Goal: Check status: Check status

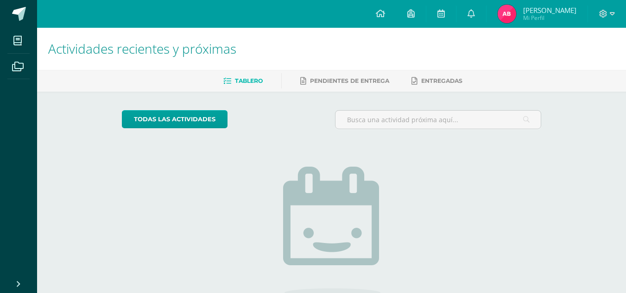
click at [534, 20] on span "Mi Perfil" at bounding box center [549, 18] width 53 height 8
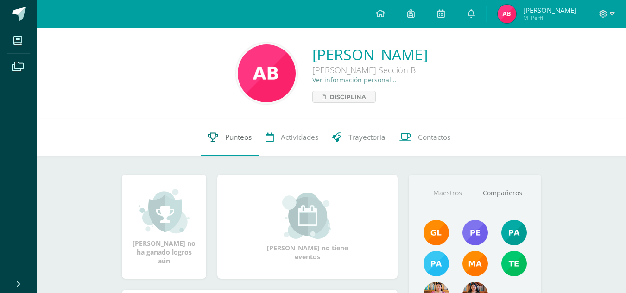
click at [225, 139] on span "Punteos" at bounding box center [238, 137] width 26 height 10
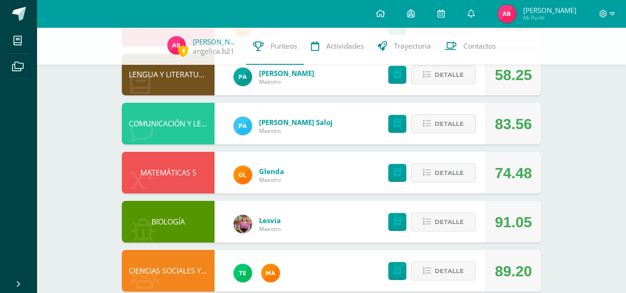
scroll to position [306, 0]
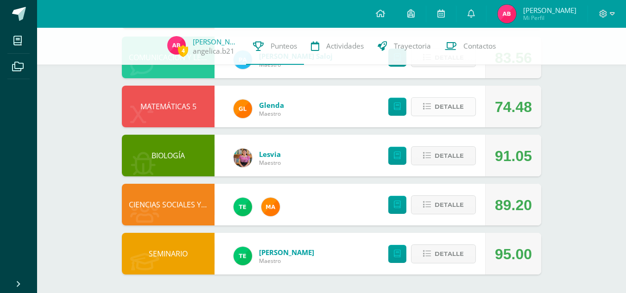
click at [453, 111] on span "Detalle" at bounding box center [448, 106] width 29 height 17
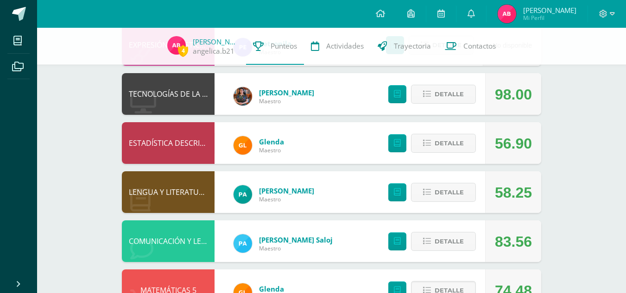
scroll to position [121, 0]
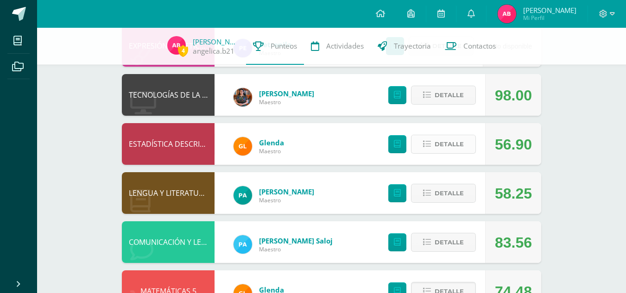
click at [458, 146] on span "Detalle" at bounding box center [448, 144] width 29 height 17
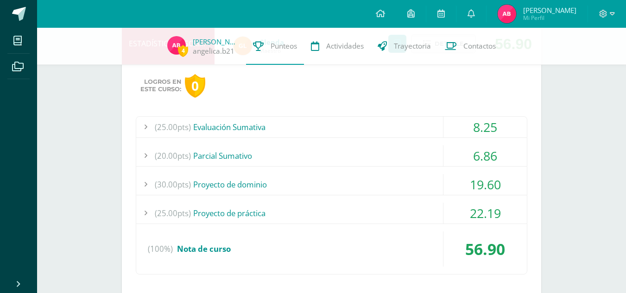
scroll to position [223, 0]
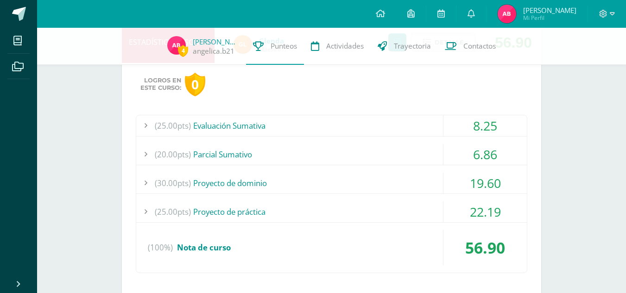
click at [403, 157] on div "(20.00pts) Parcial Sumativo" at bounding box center [331, 154] width 390 height 21
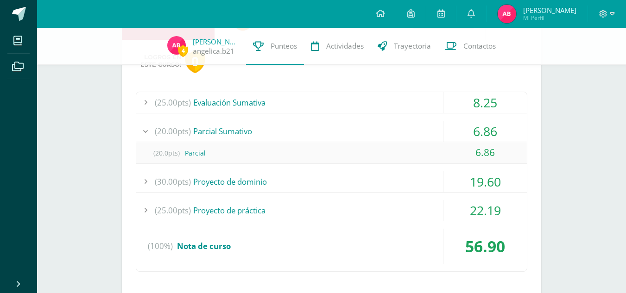
scroll to position [246, 0]
click at [403, 183] on div "(30.00pts) Proyecto de dominio" at bounding box center [331, 181] width 390 height 21
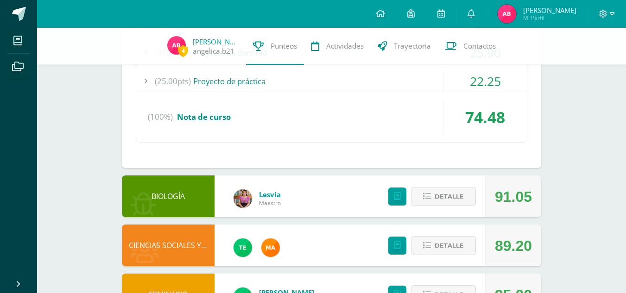
scroll to position [843, 0]
